Goal: Information Seeking & Learning: Learn about a topic

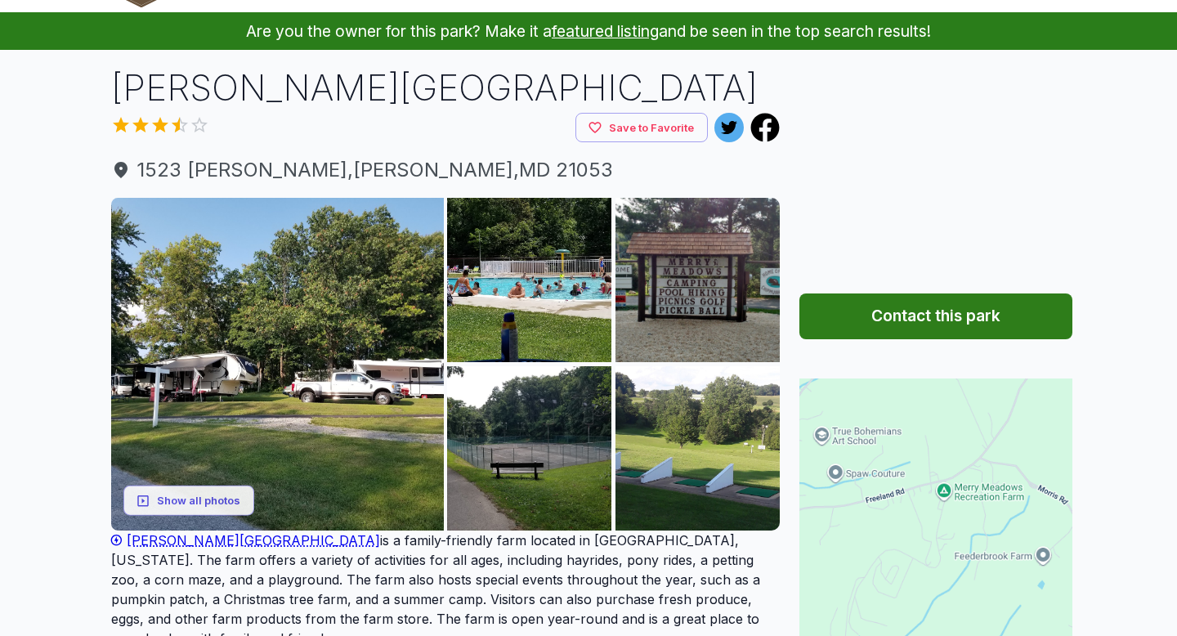
scroll to position [68, 0]
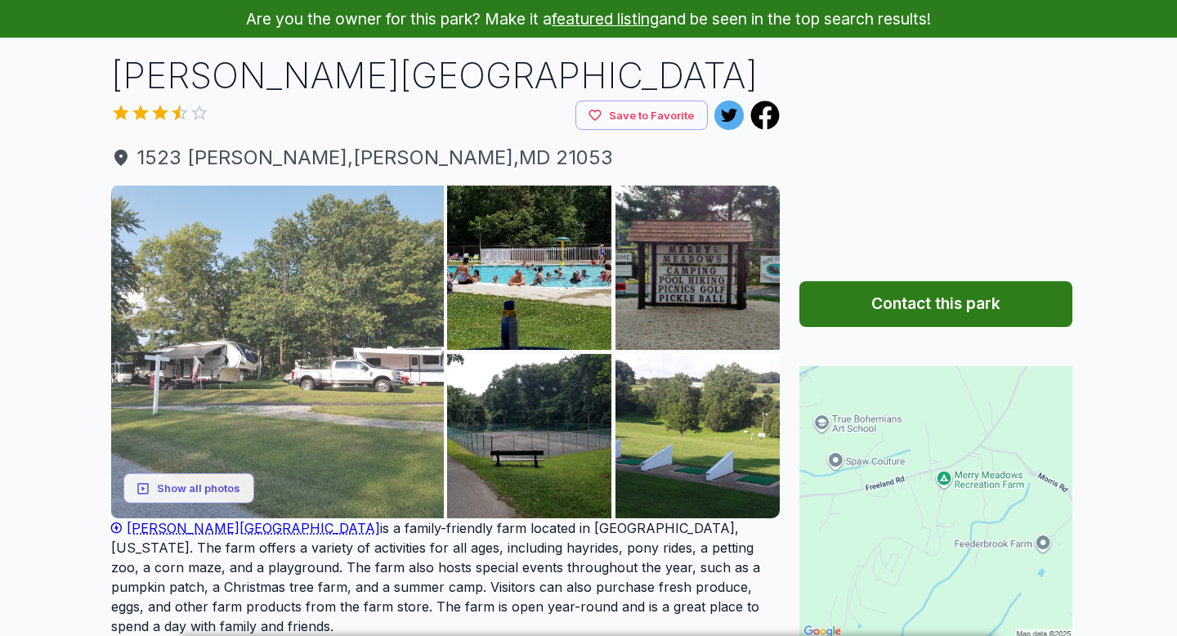
click at [308, 321] on img at bounding box center [277, 351] width 333 height 333
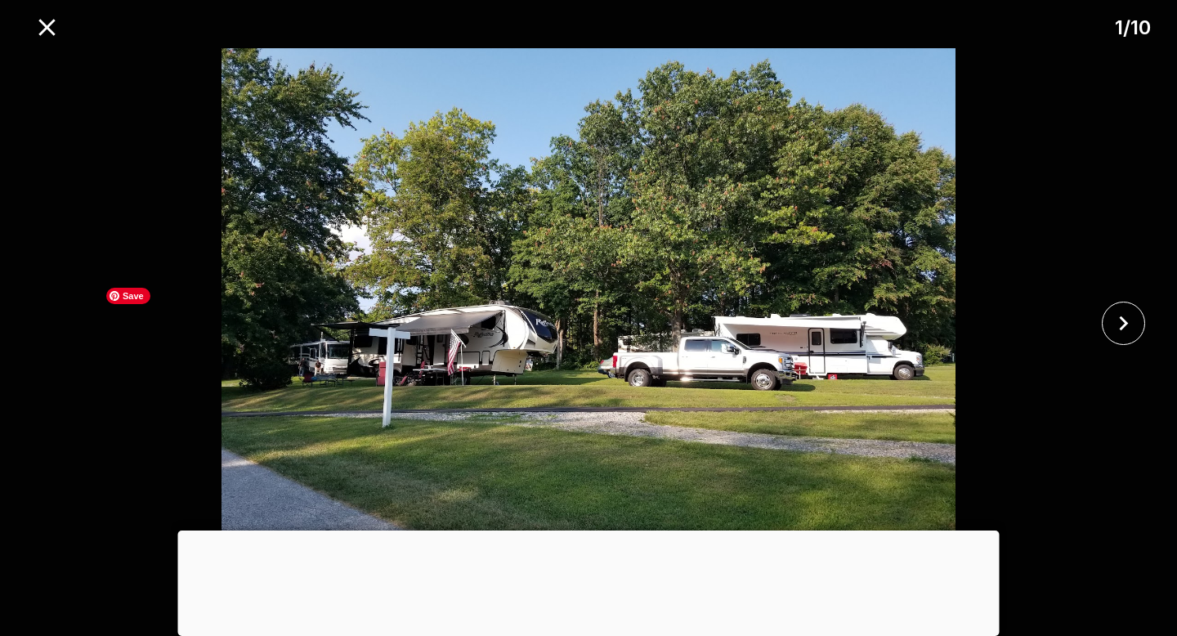
click at [578, 530] on div at bounding box center [588, 530] width 821 height 0
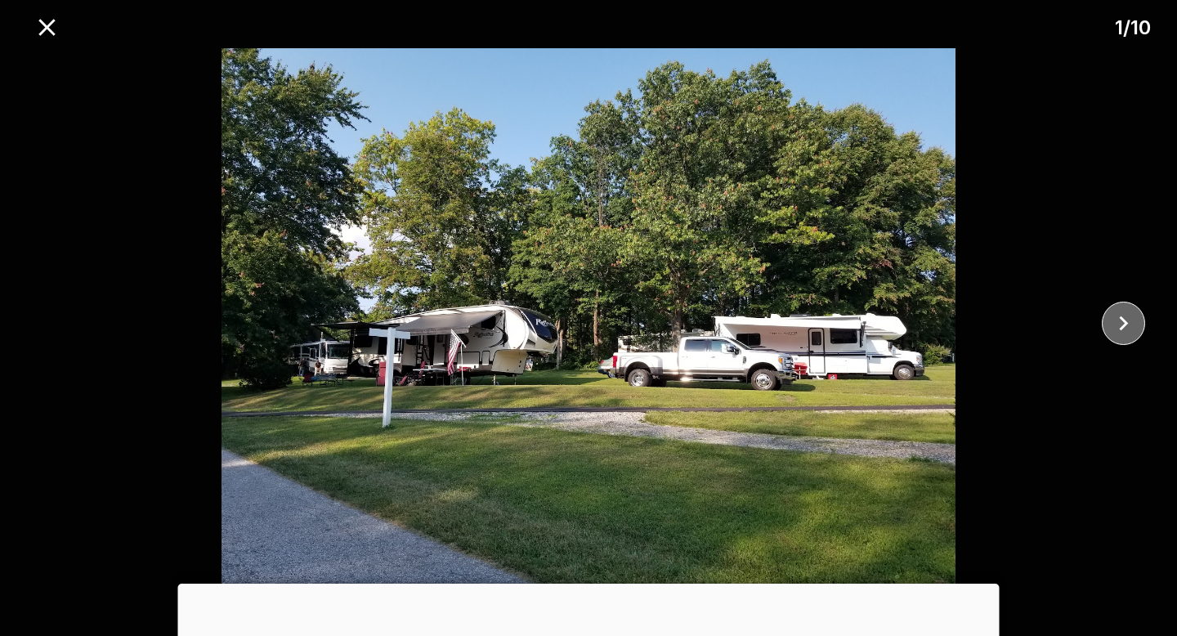
click at [1135, 332] on icon "close" at bounding box center [1123, 323] width 29 height 29
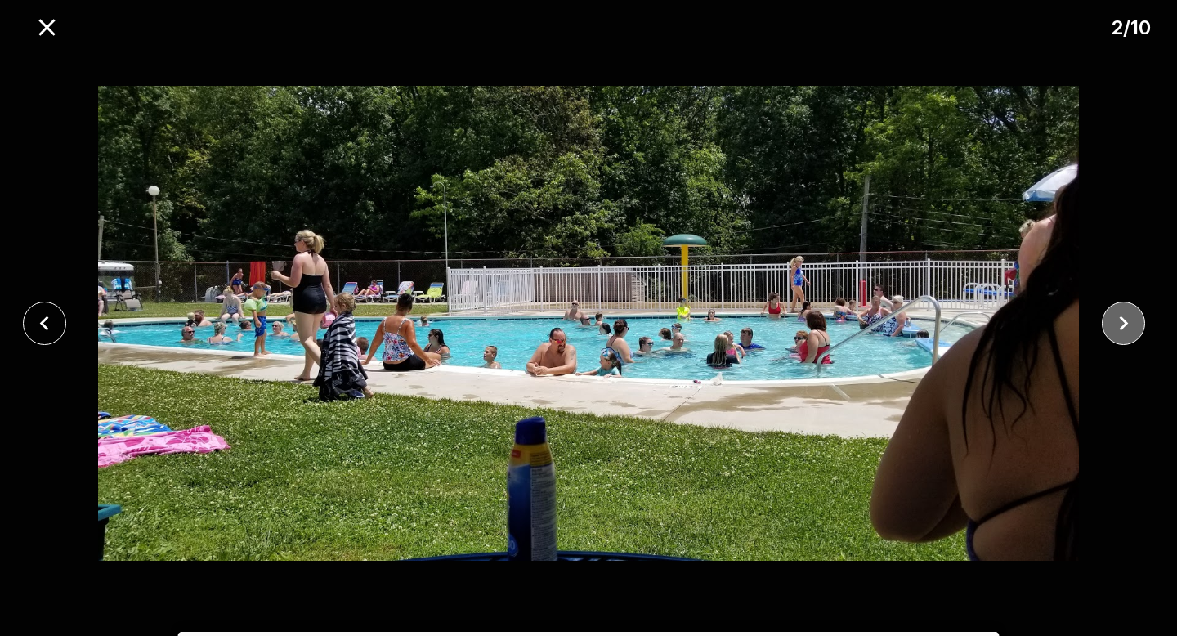
click at [1135, 332] on icon "close" at bounding box center [1123, 323] width 29 height 29
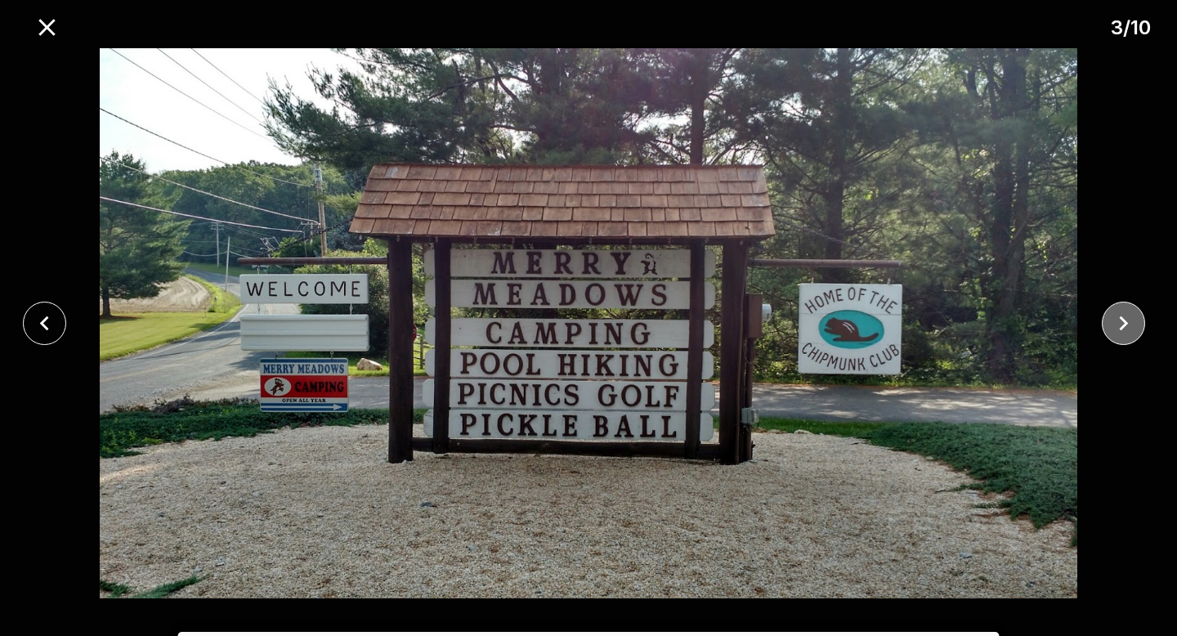
click at [1135, 332] on icon "close" at bounding box center [1123, 323] width 29 height 29
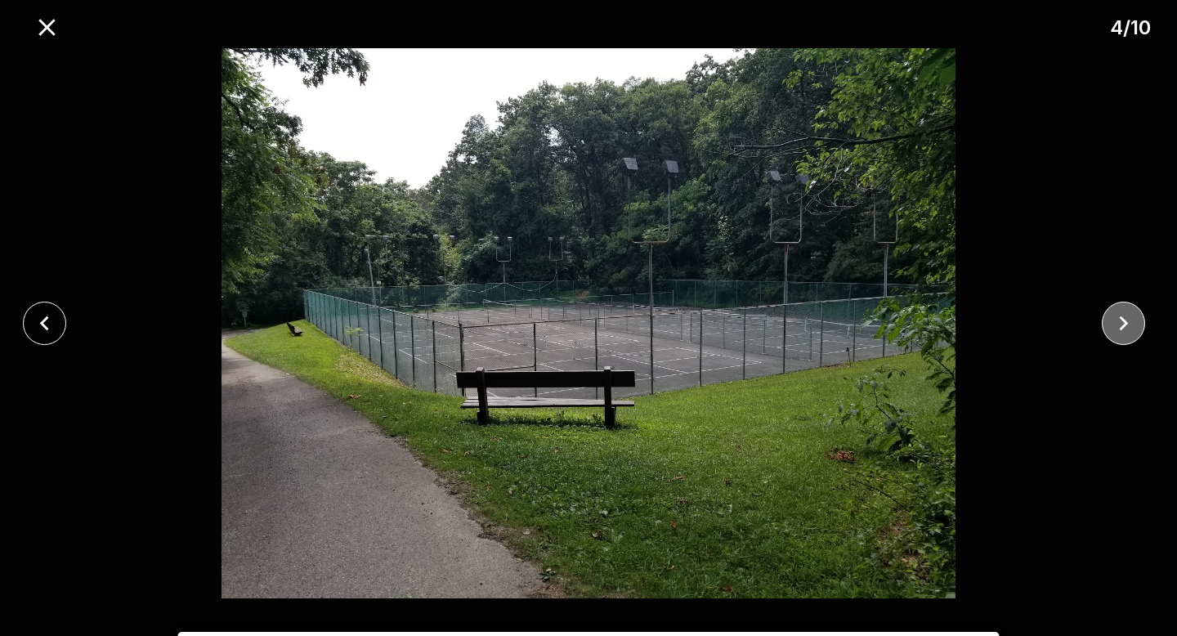
click at [1135, 332] on icon "close" at bounding box center [1123, 323] width 29 height 29
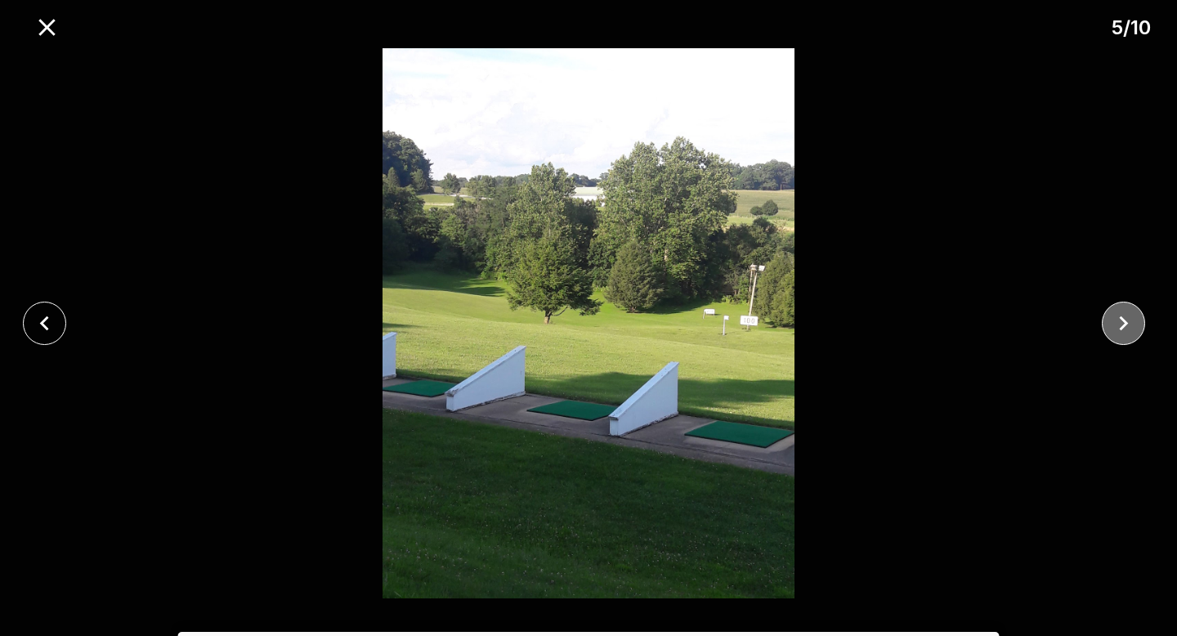
click at [1135, 332] on icon "close" at bounding box center [1123, 323] width 29 height 29
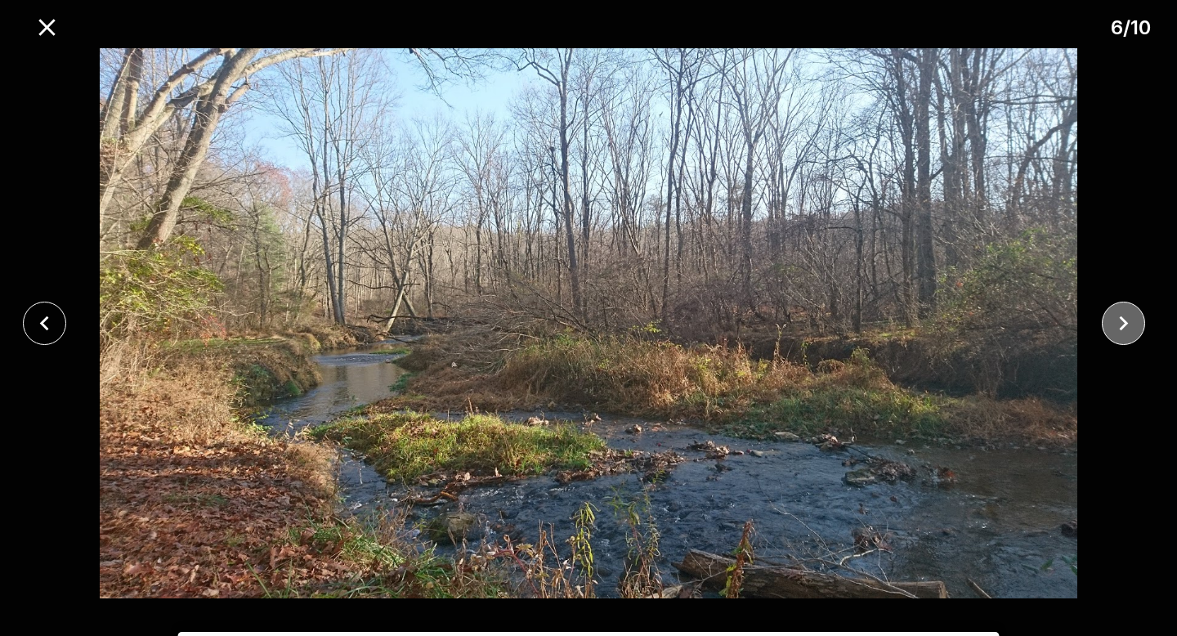
click at [1135, 332] on icon "close" at bounding box center [1123, 323] width 29 height 29
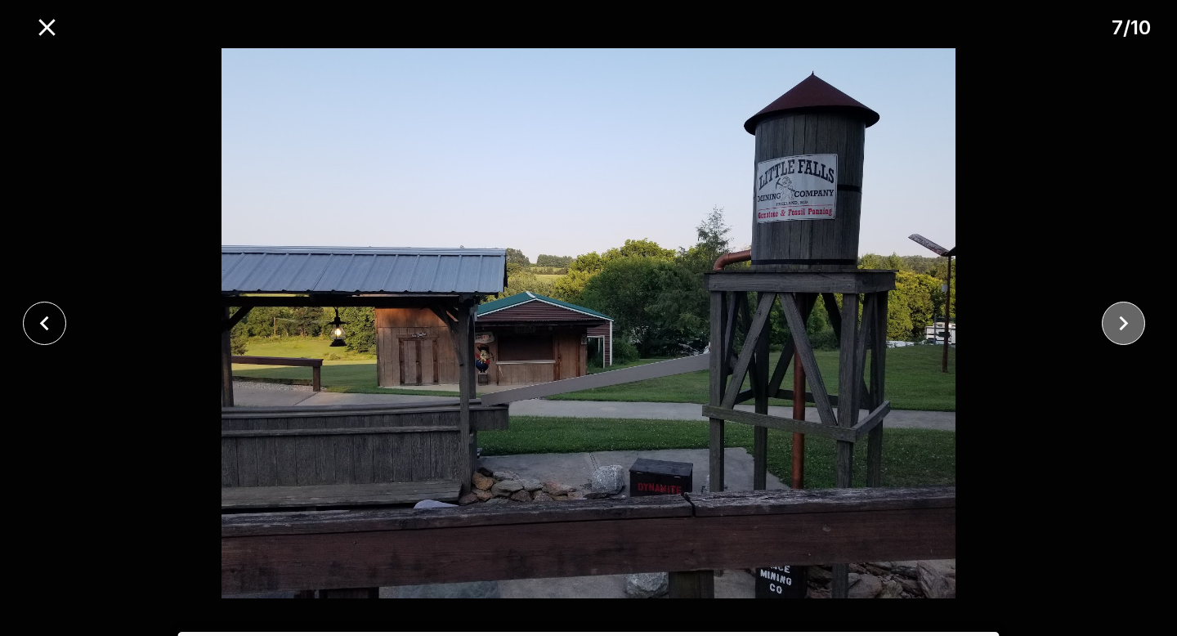
click at [1135, 332] on icon "close" at bounding box center [1123, 323] width 29 height 29
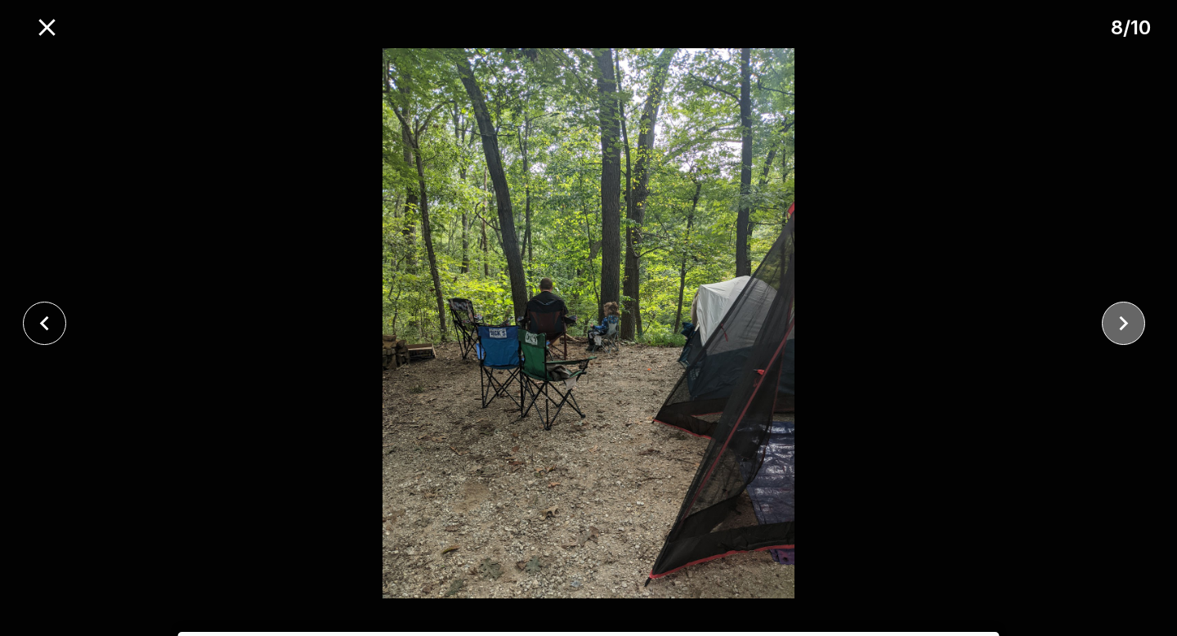
click at [1135, 332] on icon "close" at bounding box center [1123, 323] width 29 height 29
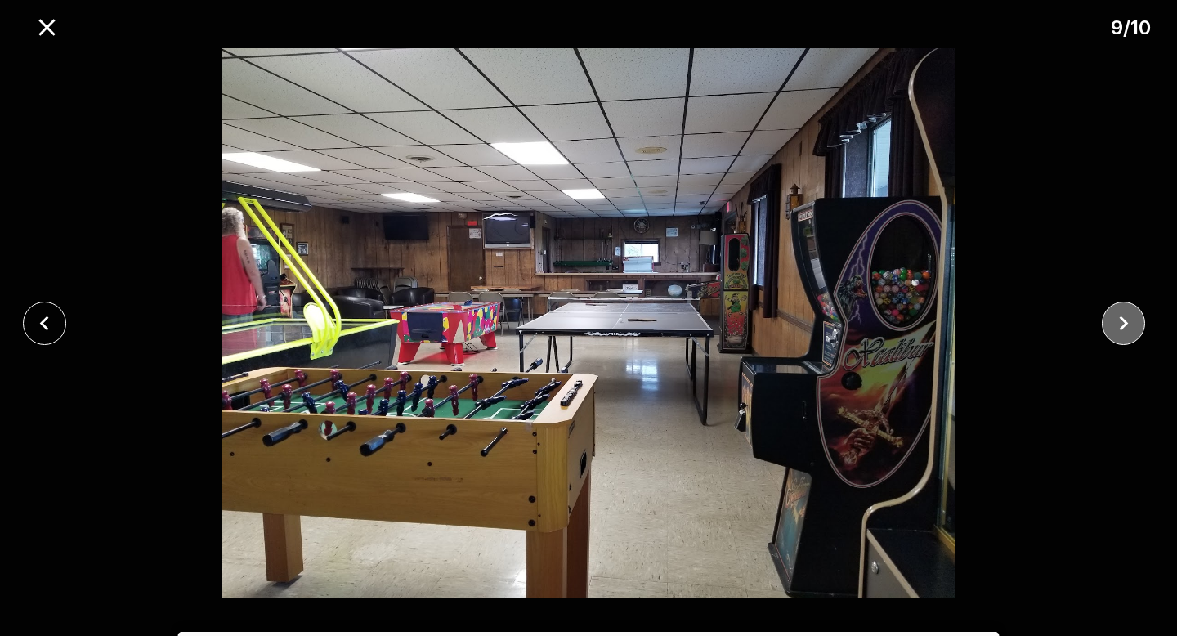
click at [1135, 332] on icon "close" at bounding box center [1123, 323] width 29 height 29
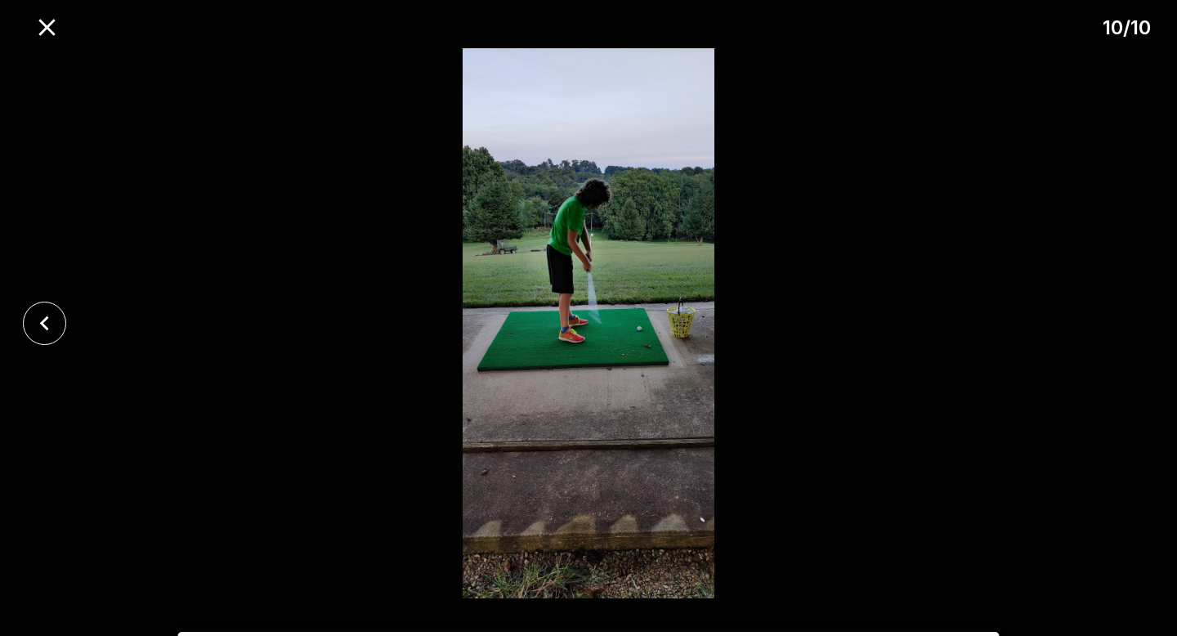
click at [1135, 332] on div at bounding box center [588, 323] width 1177 height 550
